Goal: Transaction & Acquisition: Purchase product/service

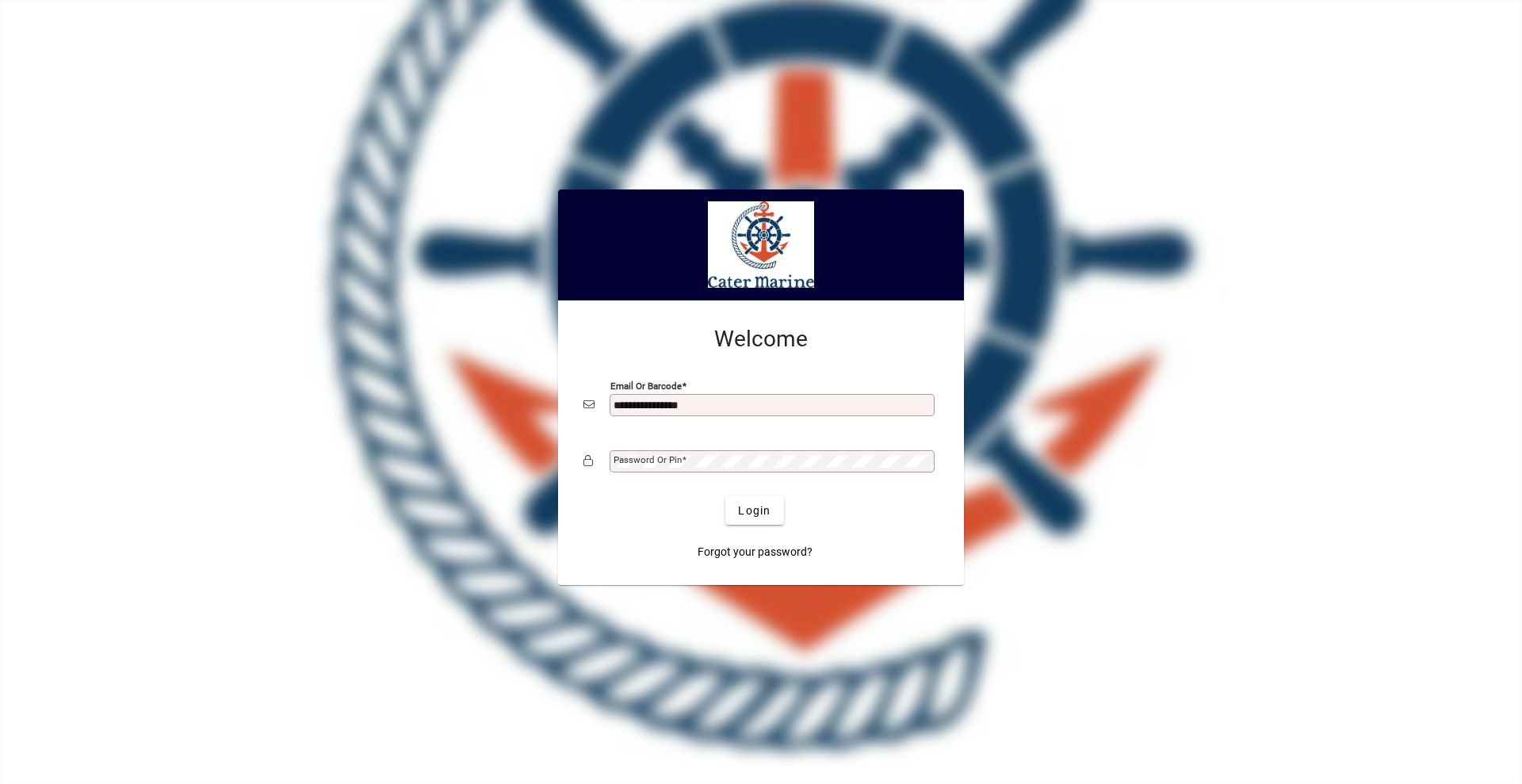
type input "**********"
click at [726, 496] on button "Login" at bounding box center [754, 510] width 58 height 29
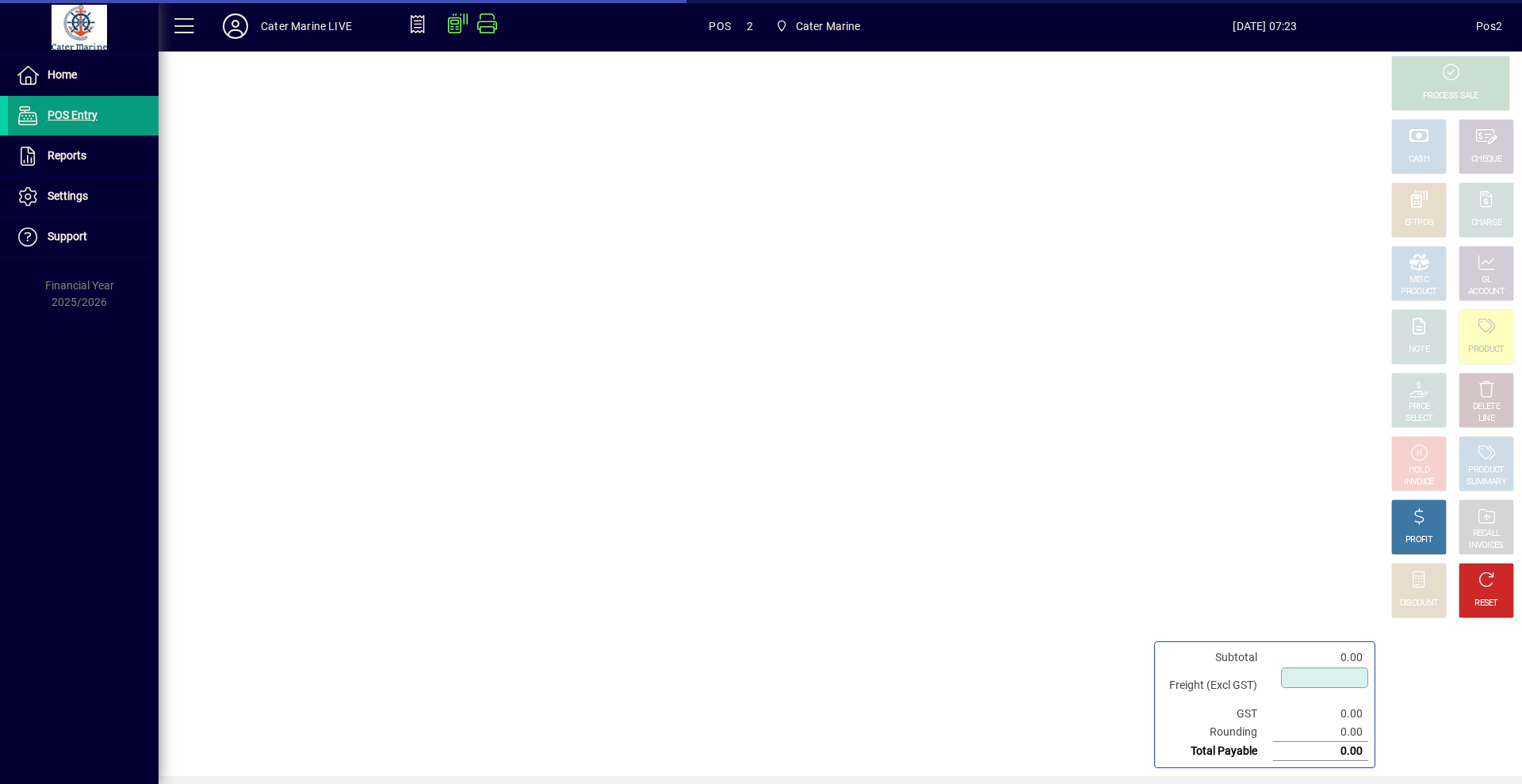
type input "****"
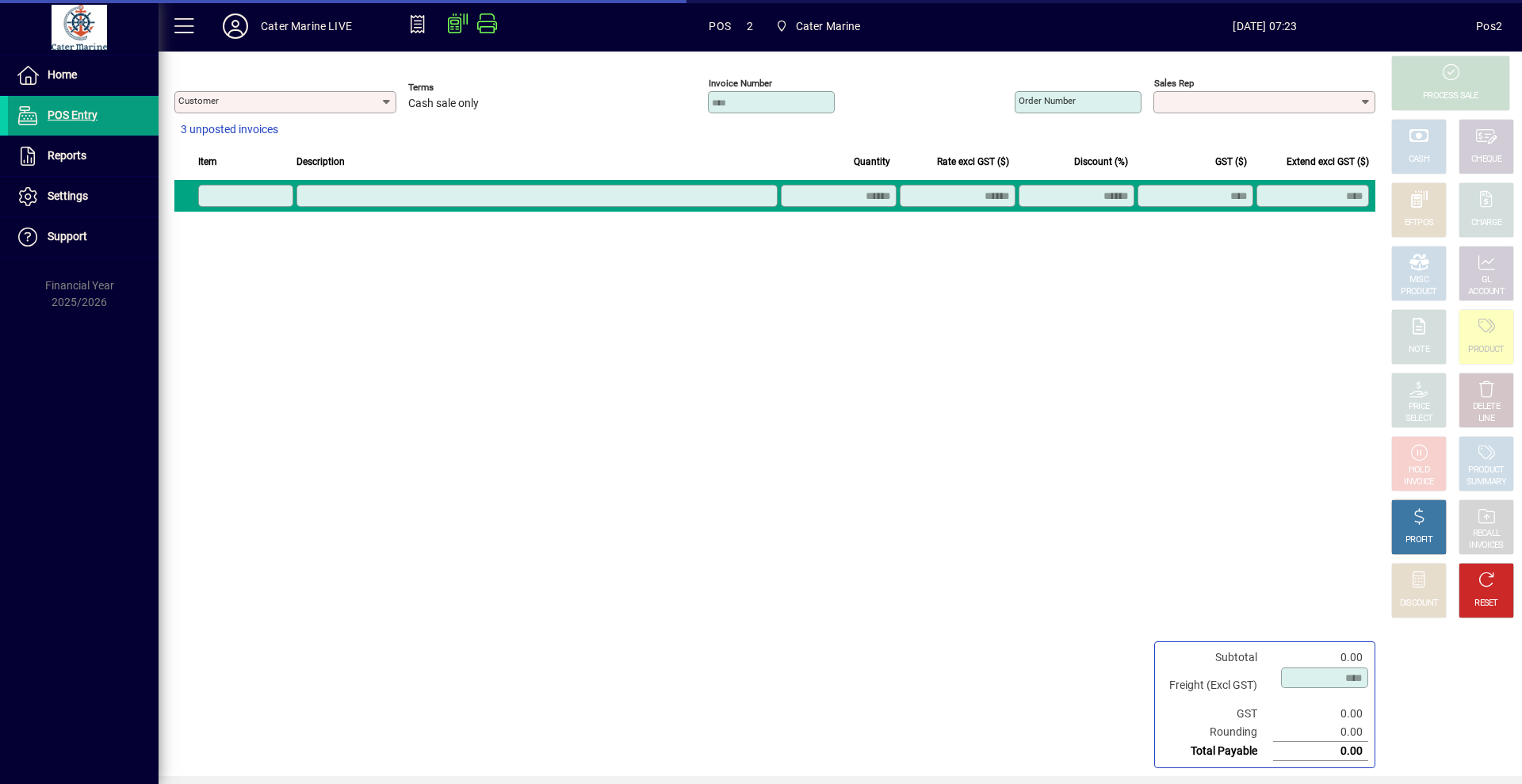
type input "**********"
